Goal: Task Accomplishment & Management: Use online tool/utility

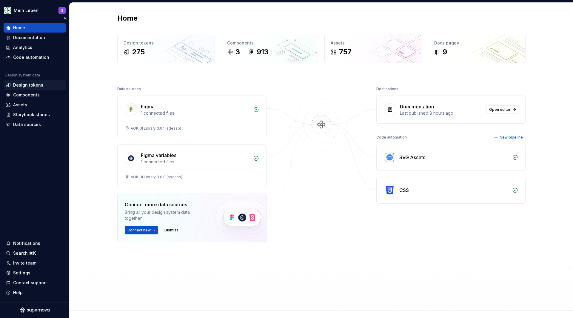
click at [27, 84] on div "Design tokens" at bounding box center [28, 85] width 30 height 6
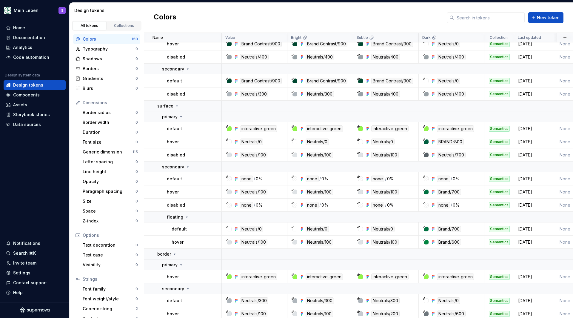
scroll to position [956, 0]
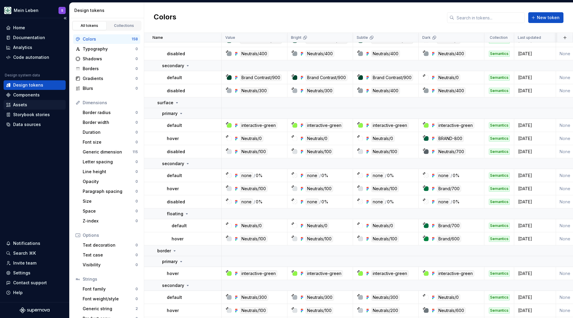
click at [30, 103] on div "Assets" at bounding box center [34, 105] width 57 height 6
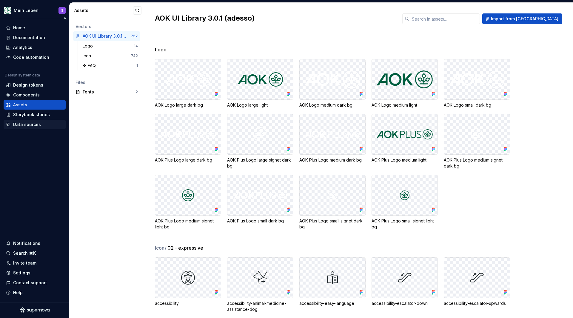
click at [29, 124] on div "Data sources" at bounding box center [27, 124] width 28 height 6
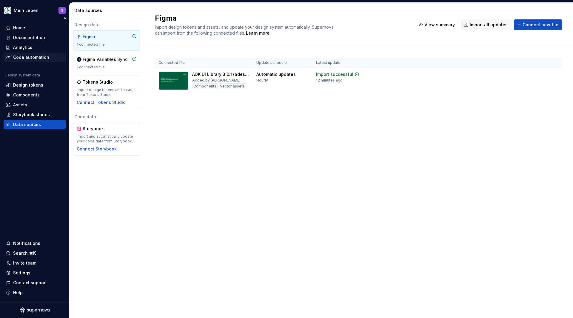
click at [36, 57] on div "Code automation" at bounding box center [31, 57] width 36 height 6
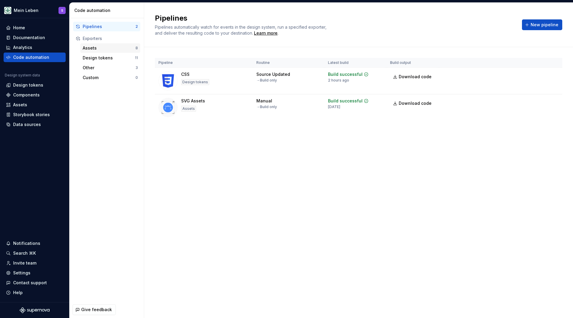
click at [119, 44] on div "Assets 8" at bounding box center [110, 48] width 60 height 10
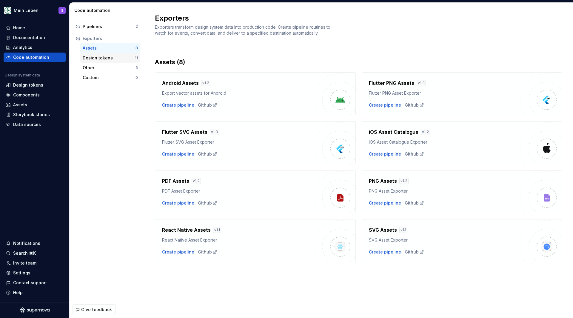
click at [109, 59] on div "Design tokens" at bounding box center [109, 58] width 52 height 6
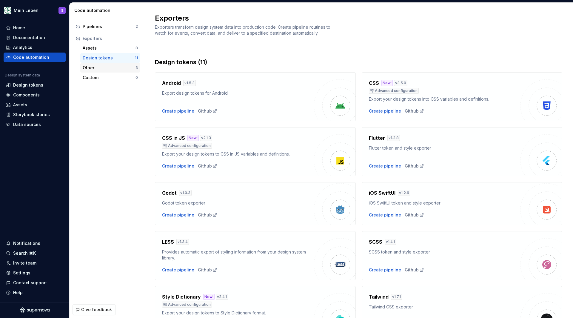
click at [103, 69] on div "Other" at bounding box center [109, 68] width 53 height 6
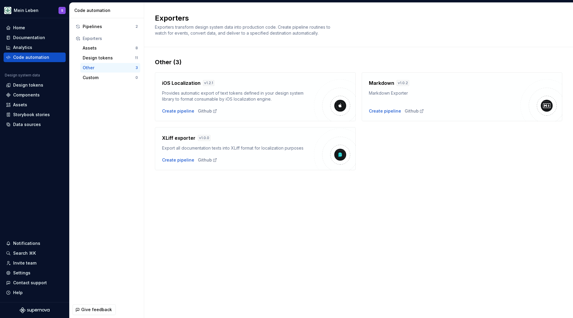
click at [108, 38] on div "Exporters" at bounding box center [110, 39] width 55 height 6
click at [94, 47] on div "Assets" at bounding box center [109, 48] width 53 height 6
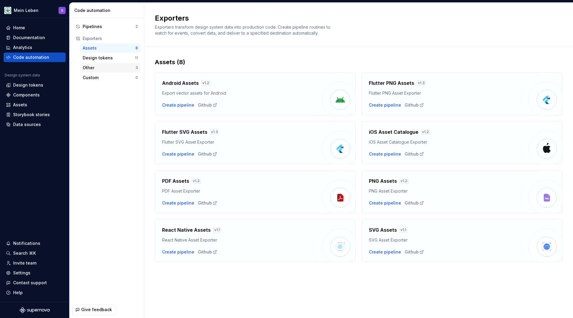
click at [99, 71] on div "Other 3" at bounding box center [110, 68] width 60 height 10
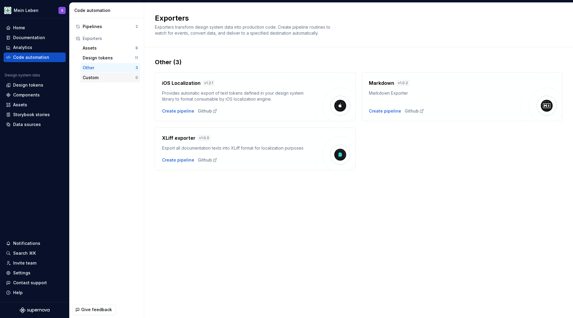
click at [97, 79] on div "Custom" at bounding box center [109, 78] width 53 height 6
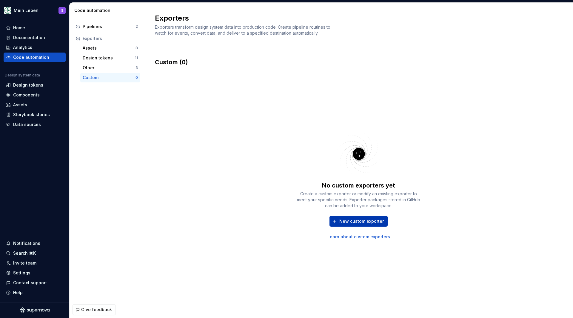
click at [357, 224] on button "New custom exporter" at bounding box center [358, 221] width 58 height 11
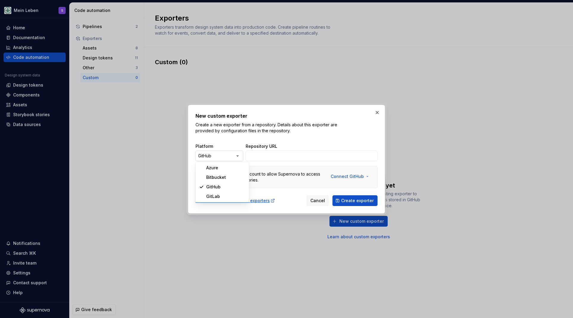
click at [238, 155] on div "New custom exporter Create a new exporter from a repository. Details about this…" at bounding box center [286, 159] width 573 height 318
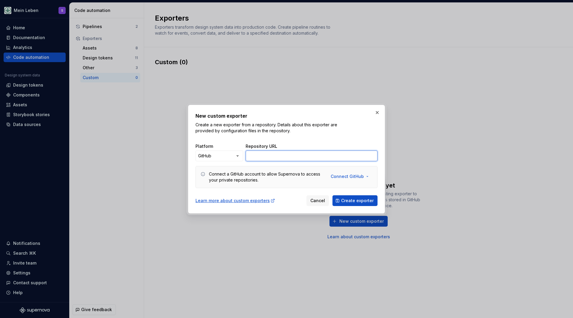
click at [269, 159] on input "Repository URL" at bounding box center [312, 155] width 132 height 11
click at [234, 199] on div "Learn more about custom exporters" at bounding box center [235, 201] width 80 height 6
